Goal: Book appointment/travel/reservation

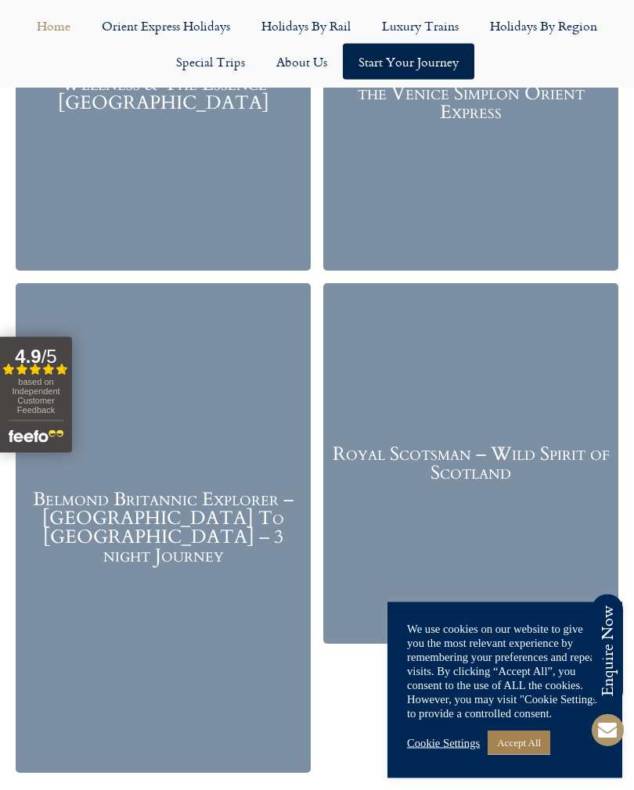
scroll to position [2368, 0]
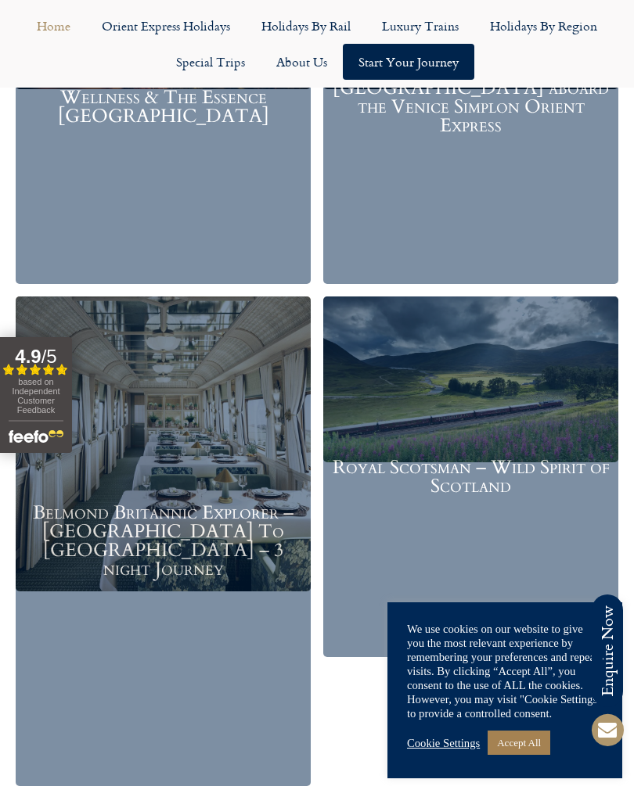
click at [155, 331] on img at bounding box center [163, 444] width 295 height 295
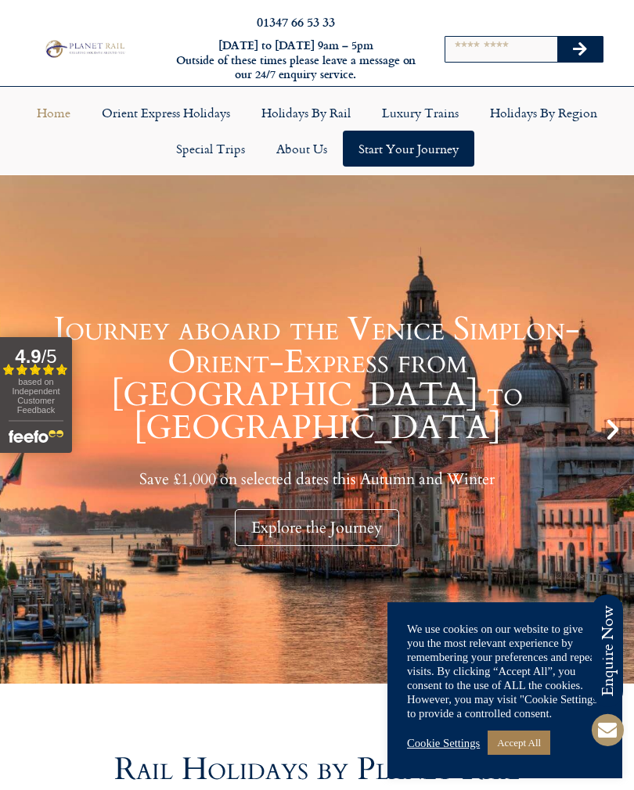
click at [35, 104] on link "Home" at bounding box center [53, 113] width 65 height 36
click at [57, 116] on link "Home" at bounding box center [53, 113] width 65 height 36
click at [276, 106] on link "Holidays by Rail" at bounding box center [306, 113] width 120 height 36
